Goal: Information Seeking & Learning: Learn about a topic

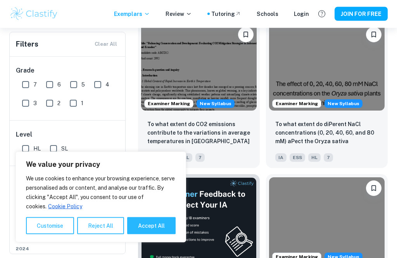
scroll to position [182, 0]
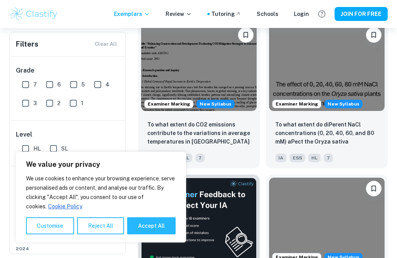
click at [147, 234] on button "Accept All" at bounding box center [151, 225] width 48 height 17
checkbox input "true"
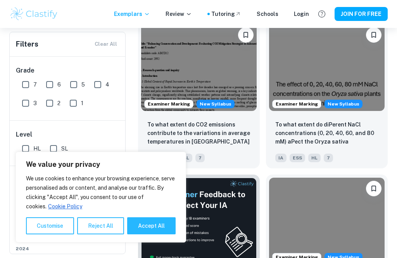
checkbox input "true"
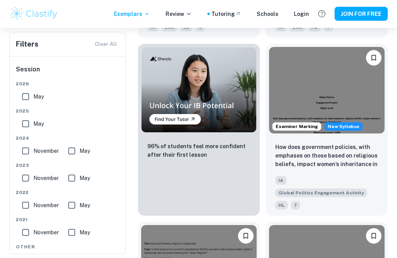
scroll to position [620, 0]
click at [25, 101] on input "May" at bounding box center [26, 97] width 16 height 16
checkbox input "true"
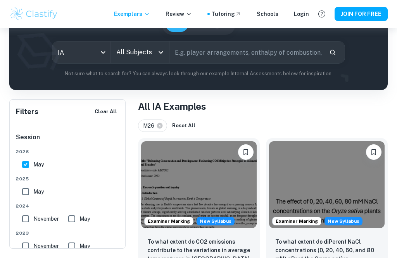
scroll to position [74, 0]
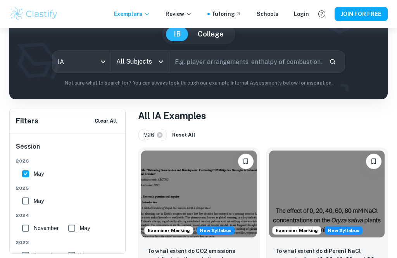
click at [145, 63] on input "All Subjects" at bounding box center [134, 61] width 40 height 15
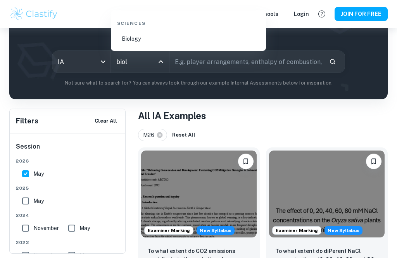
type input "biolo"
click at [163, 40] on li "Biology" at bounding box center [188, 39] width 149 height 18
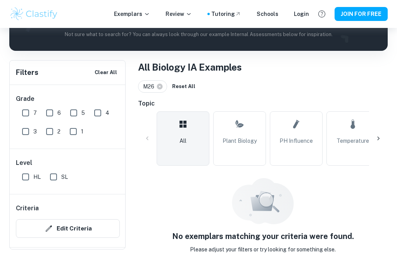
scroll to position [113, 0]
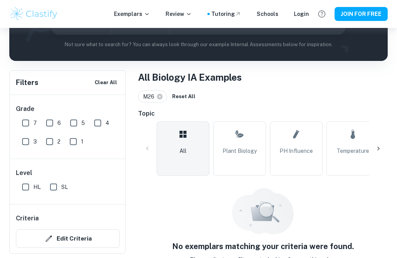
click at [160, 94] on icon at bounding box center [160, 97] width 6 height 6
checkbox input "false"
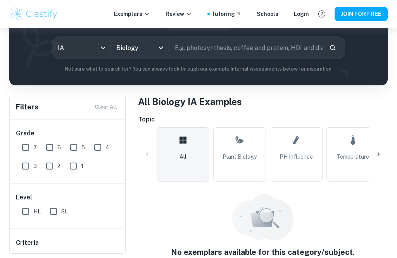
scroll to position [80, 0]
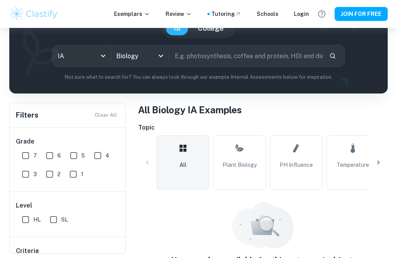
click at [107, 119] on div "Filters Clear All" at bounding box center [68, 115] width 116 height 24
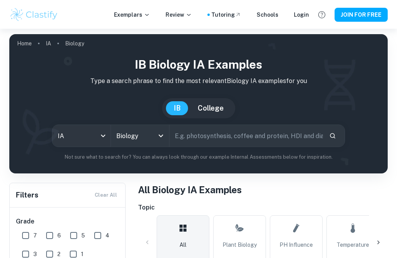
scroll to position [0, 0]
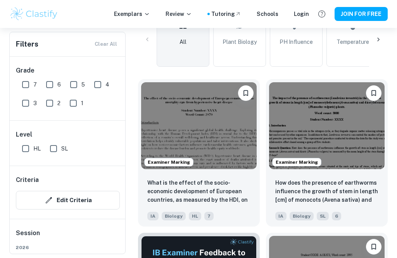
scroll to position [203, 0]
click at [26, 82] on input "7" at bounding box center [26, 85] width 16 height 16
checkbox input "true"
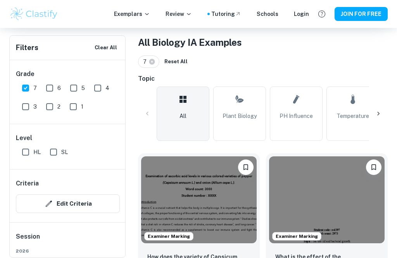
scroll to position [234, 0]
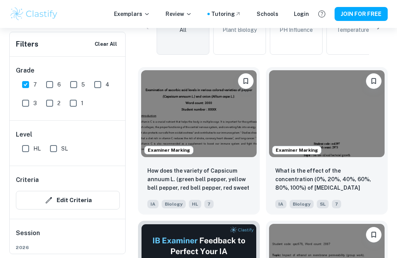
click at [226, 144] on img at bounding box center [199, 113] width 116 height 87
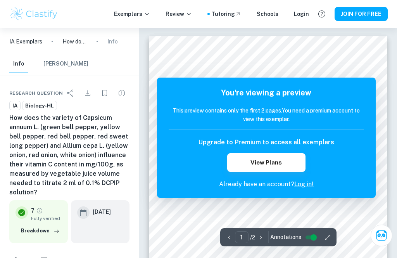
click at [310, 238] on input "controlled" at bounding box center [314, 237] width 28 height 9
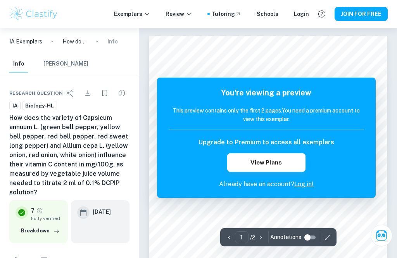
click at [310, 235] on input "controlled" at bounding box center [308, 237] width 28 height 9
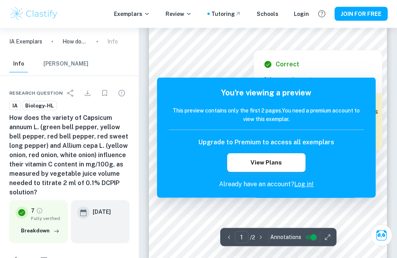
scroll to position [33, 0]
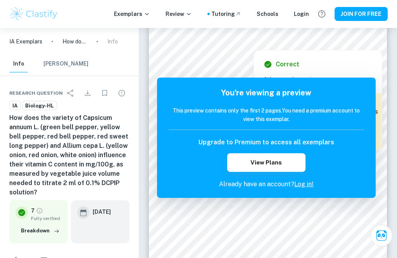
click at [68, 66] on button "[PERSON_NAME]" at bounding box center [65, 63] width 45 height 17
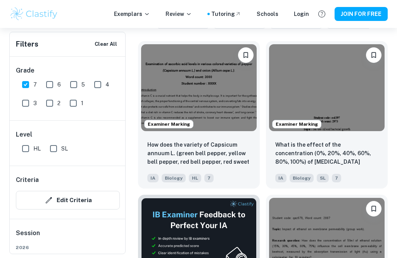
scroll to position [263, 0]
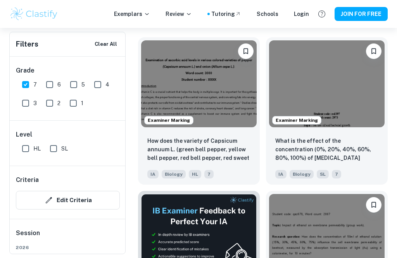
click at [227, 110] on img at bounding box center [199, 83] width 116 height 87
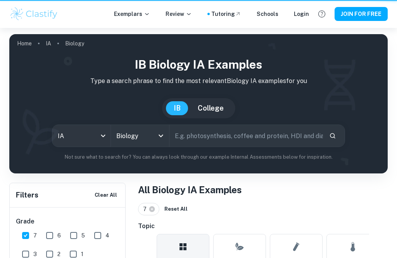
scroll to position [263, 0]
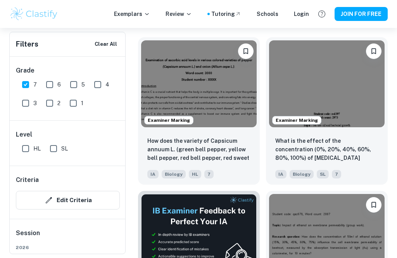
click at [366, 142] on p "What is the effect of the concentration (0%, 20%, 40%, 60%, 80%, 100%) of [MEDI…" at bounding box center [326, 150] width 103 height 26
